Goal: Transaction & Acquisition: Download file/media

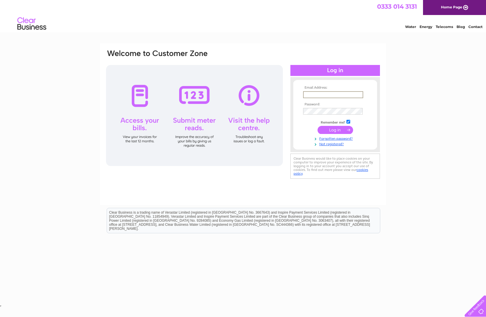
type input "kipcokil@hotmail.com"
click at [334, 130] on input "submit" at bounding box center [335, 130] width 36 height 8
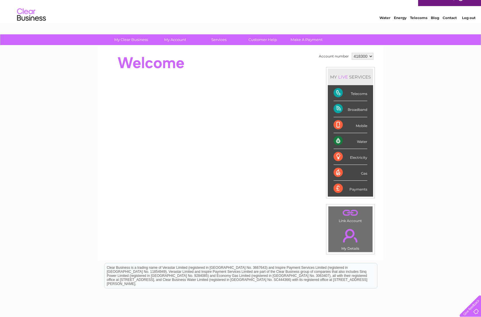
scroll to position [10, 0]
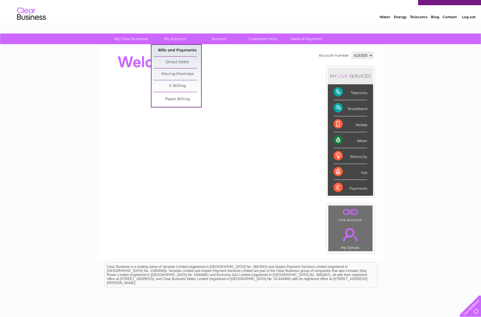
click at [178, 49] on link "Bills and Payments" at bounding box center [178, 51] width 48 height 12
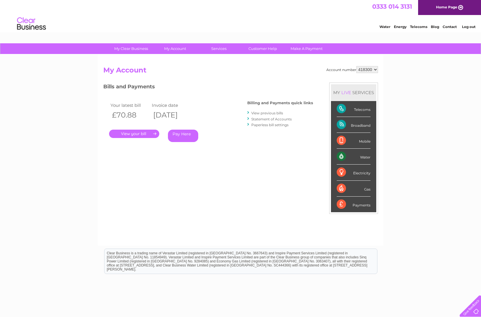
click at [140, 134] on link "." at bounding box center [134, 134] width 50 height 8
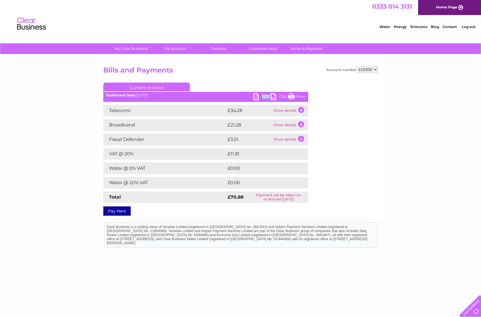
click at [263, 97] on link "PDF" at bounding box center [261, 97] width 17 height 8
click at [281, 95] on link "CSV" at bounding box center [279, 97] width 17 height 8
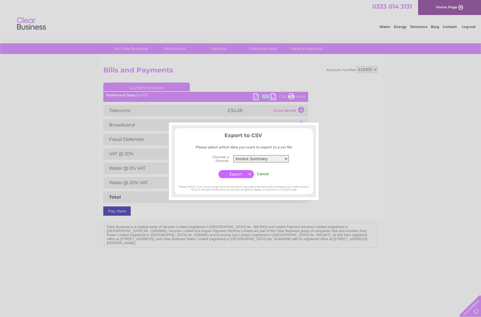
select select "2"
click at [241, 171] on input "button" at bounding box center [237, 174] width 36 height 8
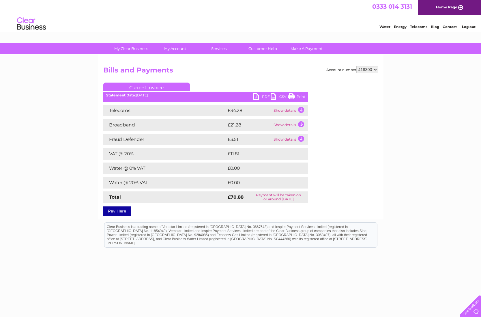
click at [288, 111] on td "Show details" at bounding box center [290, 111] width 36 height 12
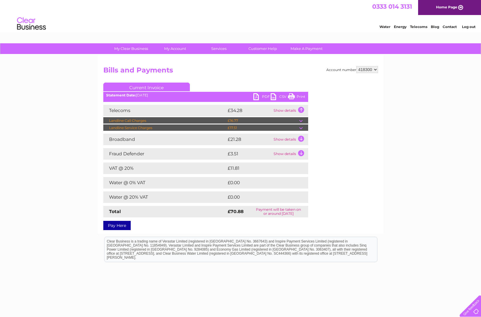
click at [300, 128] on td at bounding box center [303, 127] width 9 height 7
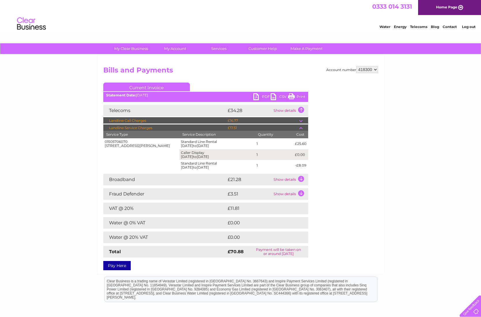
click at [301, 121] on td at bounding box center [303, 120] width 9 height 7
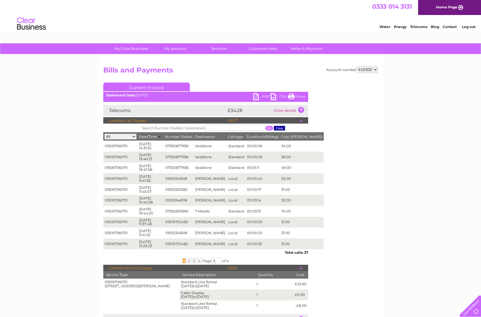
click at [443, 89] on div "My Clear Business Login Details My Details My Preferences Link Account My Accou…" at bounding box center [240, 277] width 481 height 469
click at [467, 26] on link "Log out" at bounding box center [469, 27] width 14 height 4
